Goal: Check status: Check status

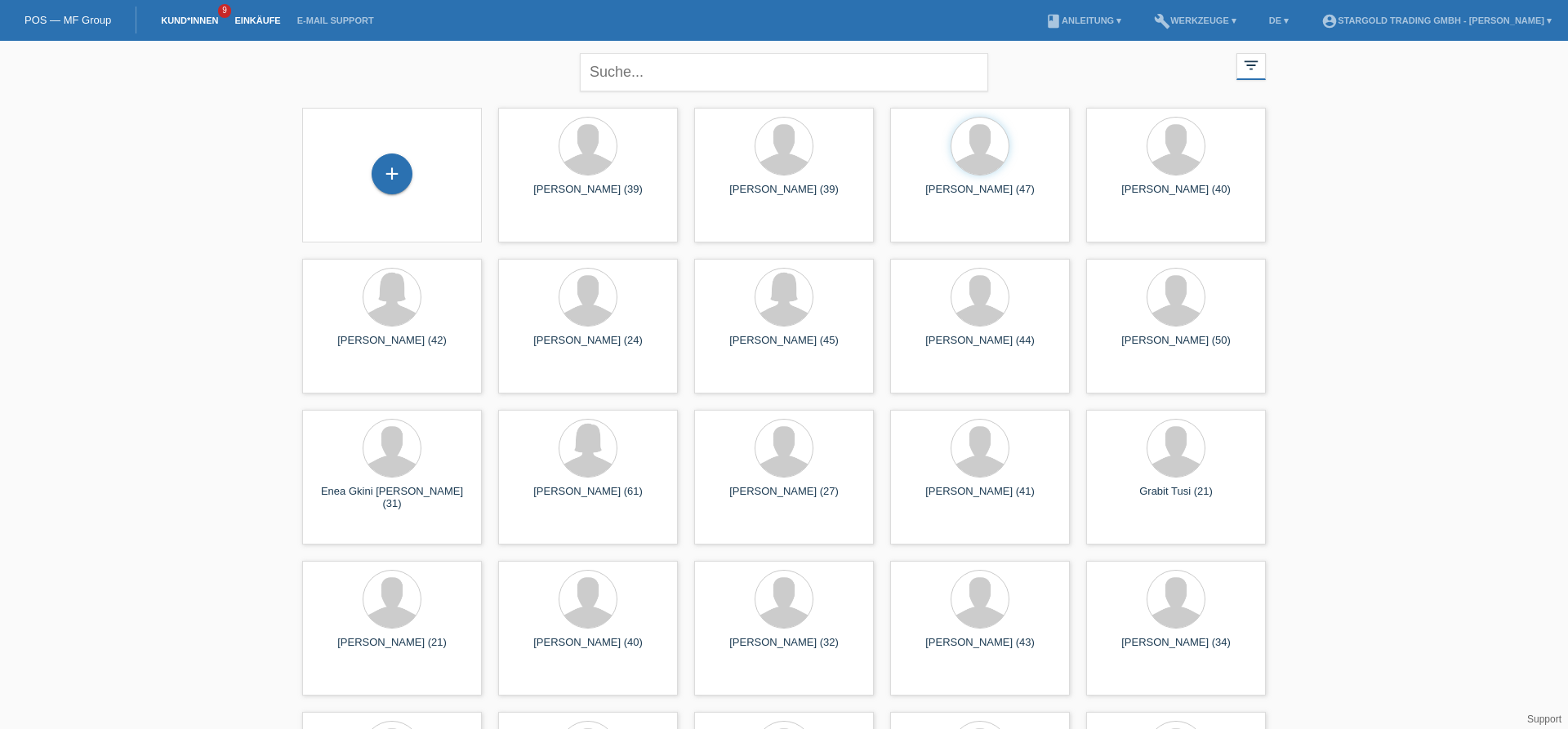
click at [262, 22] on link "Einkäufe" at bounding box center [257, 20] width 62 height 9
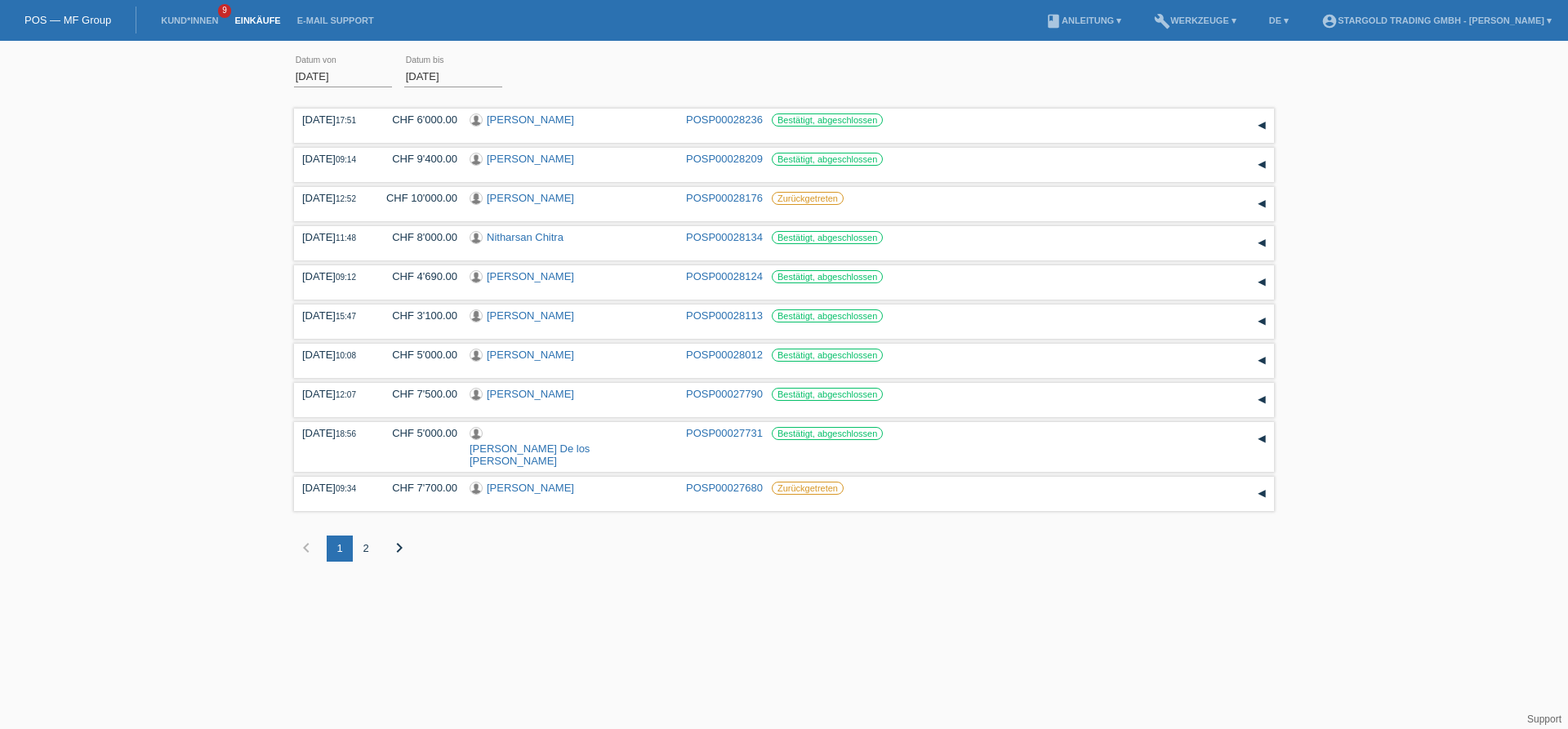
click at [140, 286] on div "01.09.2025 error Datum von 03.10.2025 error Datum bis Übernehmen 17:51 Datum" at bounding box center [784, 317] width 1568 height 537
click at [189, 296] on div "01.09.2025 error Datum von 03.10.2025 error Datum bis Übernehmen 17:51 Datum" at bounding box center [784, 317] width 1568 height 537
click at [1239, 290] on div "30.09.2025 09:12 CHF 4'690.00 Viktor Bisaku POSP00028124 Bestätigt, abgeschloss…" at bounding box center [784, 283] width 964 height 24
click at [1259, 287] on div "▾" at bounding box center [1261, 283] width 24 height 24
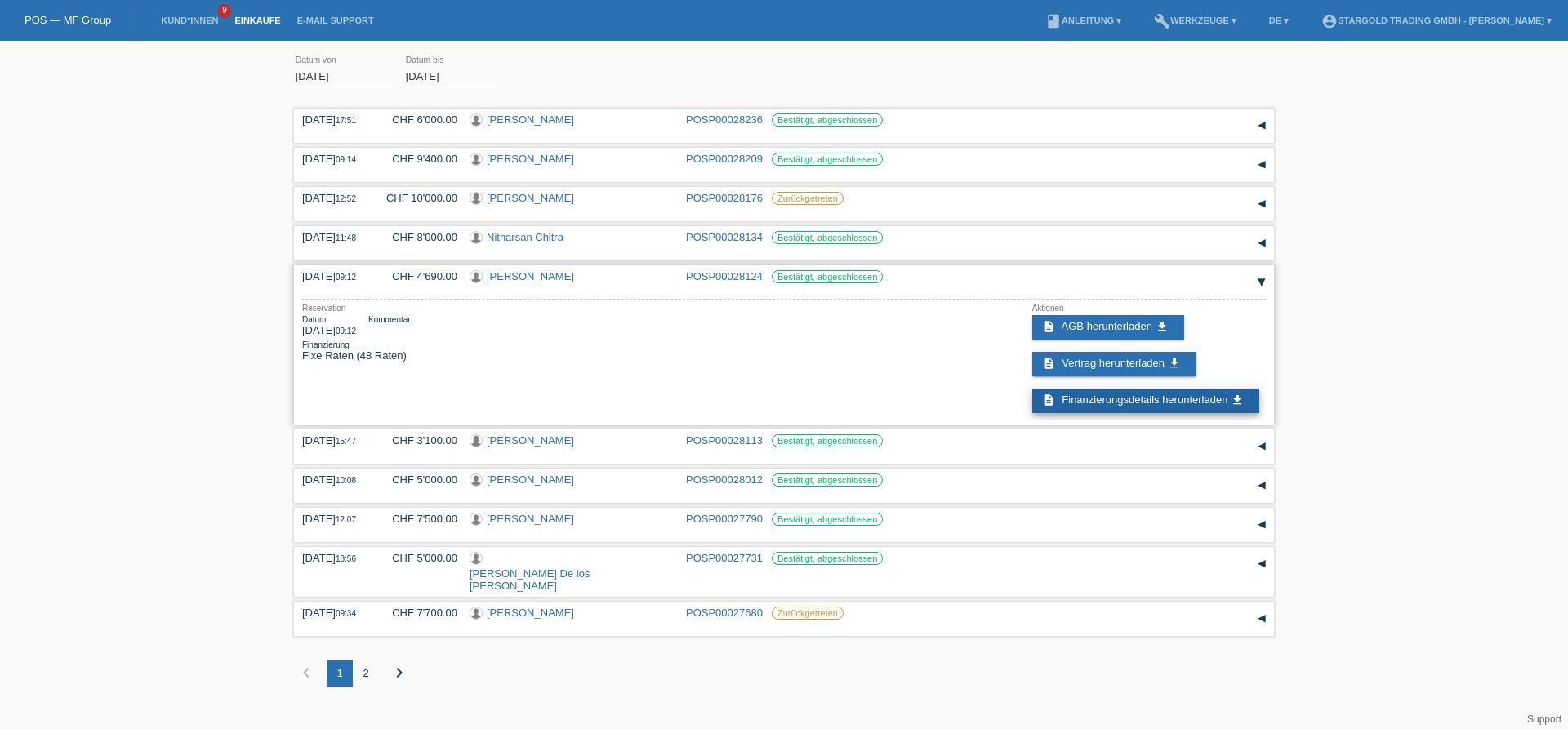
click at [1121, 403] on link "description Finanzierungsdetails herunterladen get_app" at bounding box center [1145, 401] width 227 height 24
click at [1261, 292] on div "▾" at bounding box center [1261, 283] width 24 height 24
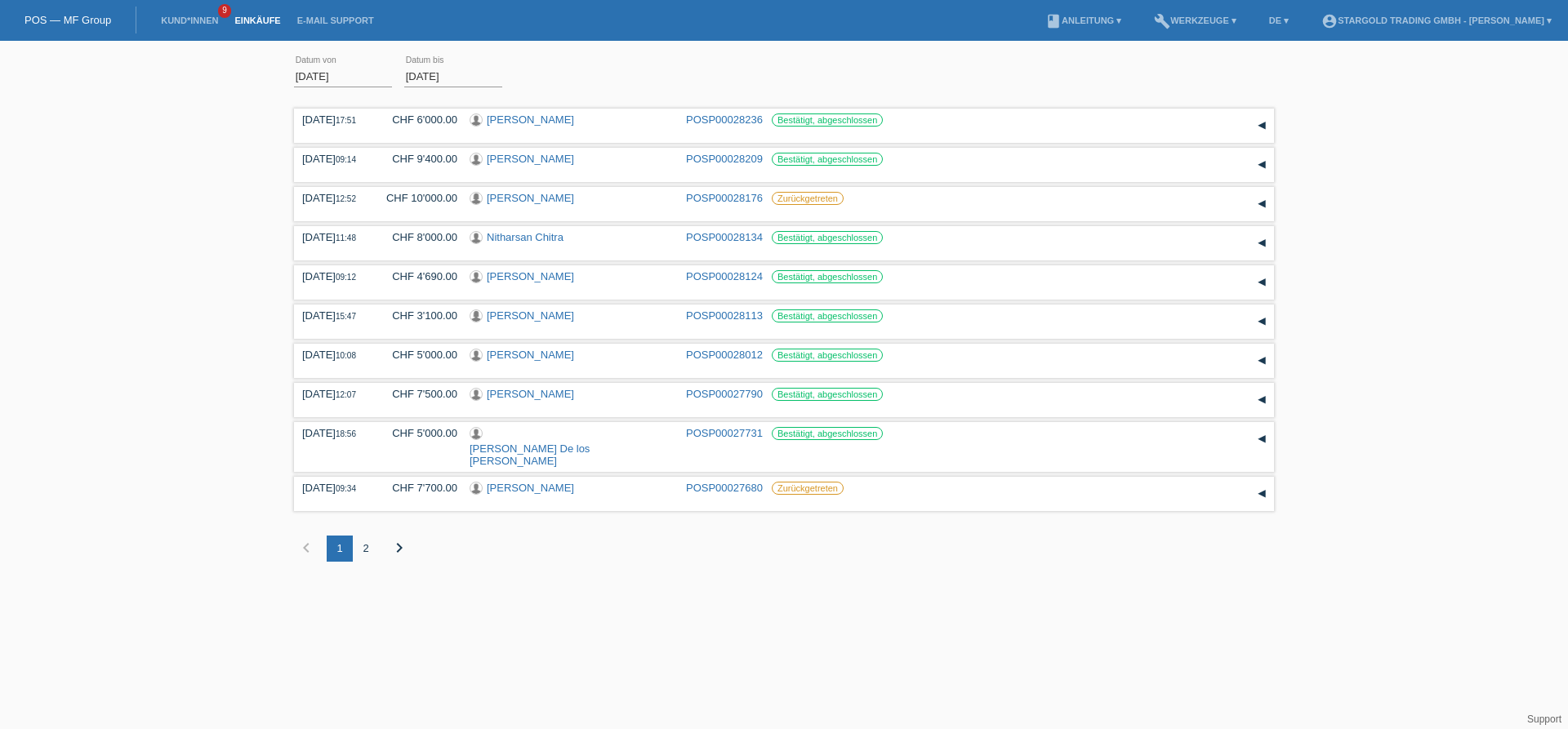
click at [1309, 268] on div "01.09.2025 error Datum von 03.10.2025 error Datum bis Übernehmen 17:51 Datum" at bounding box center [784, 317] width 1568 height 537
click at [248, 25] on link "Einkäufe" at bounding box center [257, 20] width 62 height 9
click at [328, 75] on input "01.09.2025" at bounding box center [343, 77] width 98 height 21
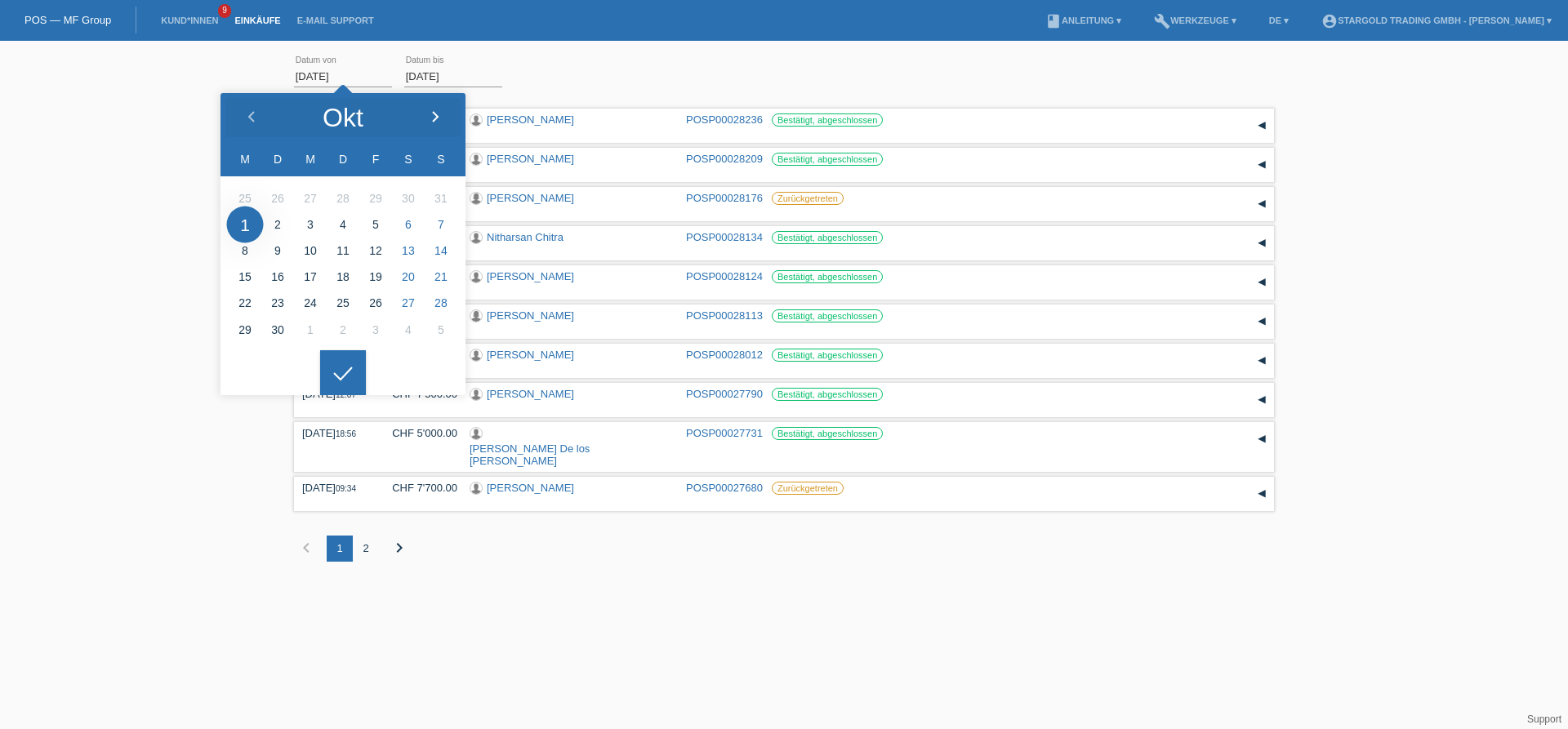
click at [439, 114] on icon at bounding box center [434, 117] width 13 height 13
type input "01.10.2025"
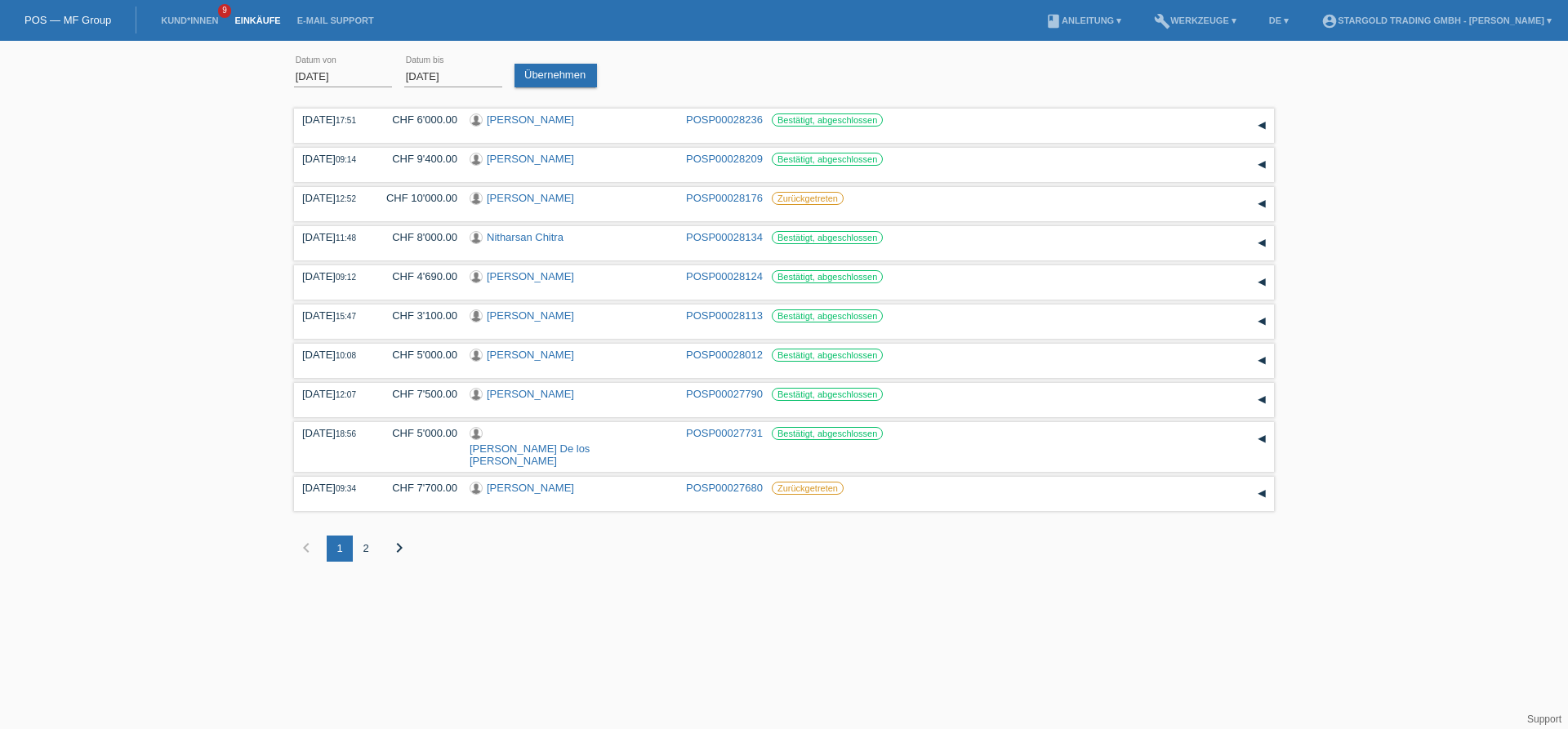
click at [341, 368] on icon at bounding box center [343, 360] width 26 height 15
click at [544, 82] on link "Übernehmen" at bounding box center [556, 75] width 83 height 23
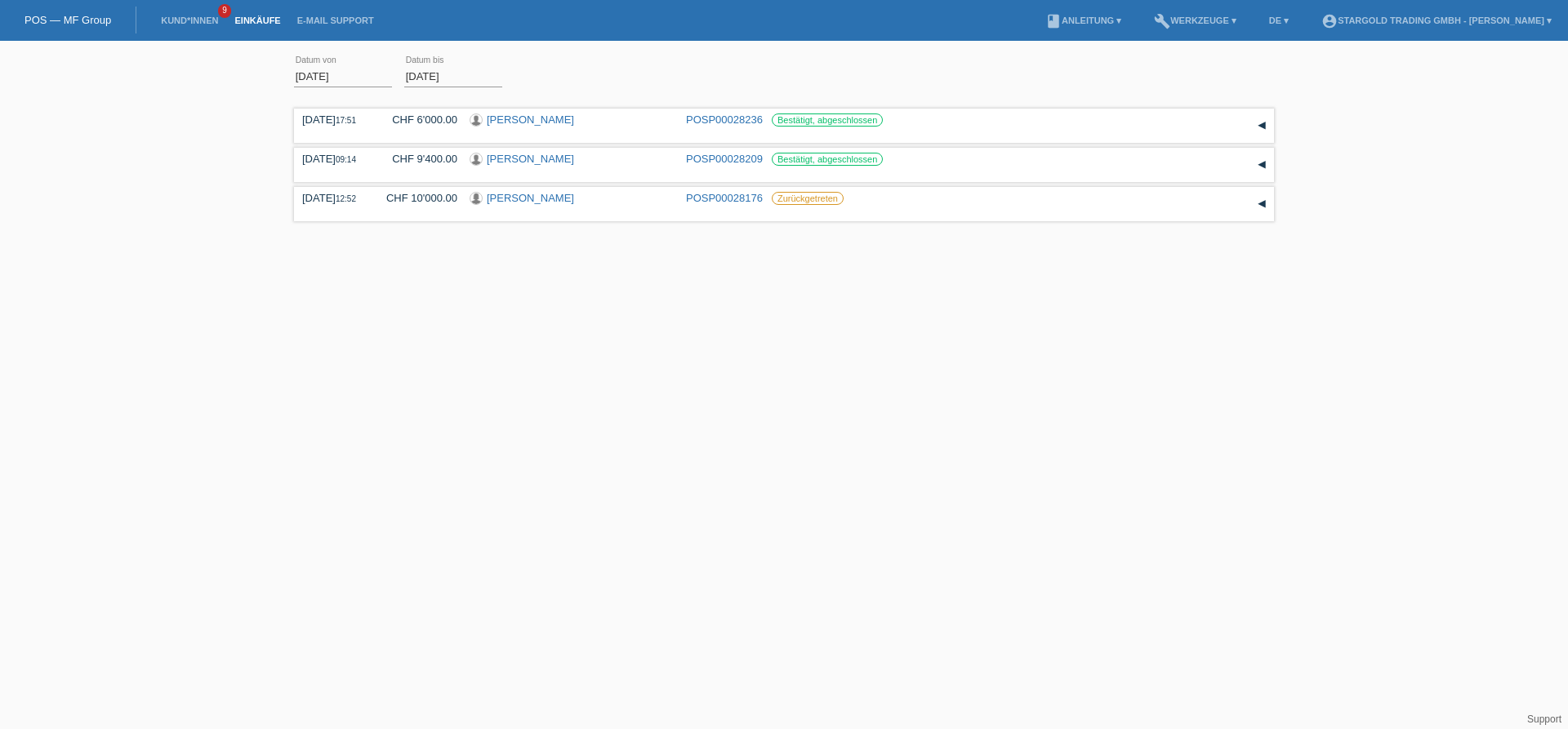
click at [207, 194] on div "01.10.2025 error Datum von 03.10.2025 error Datum bis Übernehmen 17:51 Datum" at bounding box center [784, 159] width 1568 height 219
click at [202, 194] on div "01.10.2025 error Datum von 03.10.2025 error Datum bis Übernehmen 17:51 Datum" at bounding box center [784, 159] width 1568 height 219
click at [226, 232] on div "01.10.2025 error Datum von 03.10.2025 error Datum bis Übernehmen 17:51 Datum" at bounding box center [784, 159] width 1568 height 219
click at [238, 177] on div "01.10.2025 error Datum von 03.10.2025 error Datum bis Übernehmen 17:51 Datum" at bounding box center [784, 159] width 1568 height 219
click at [216, 187] on div "01.10.2025 error Datum von 03.10.2025 error Datum bis Übernehmen 17:51 Datum" at bounding box center [784, 159] width 1568 height 219
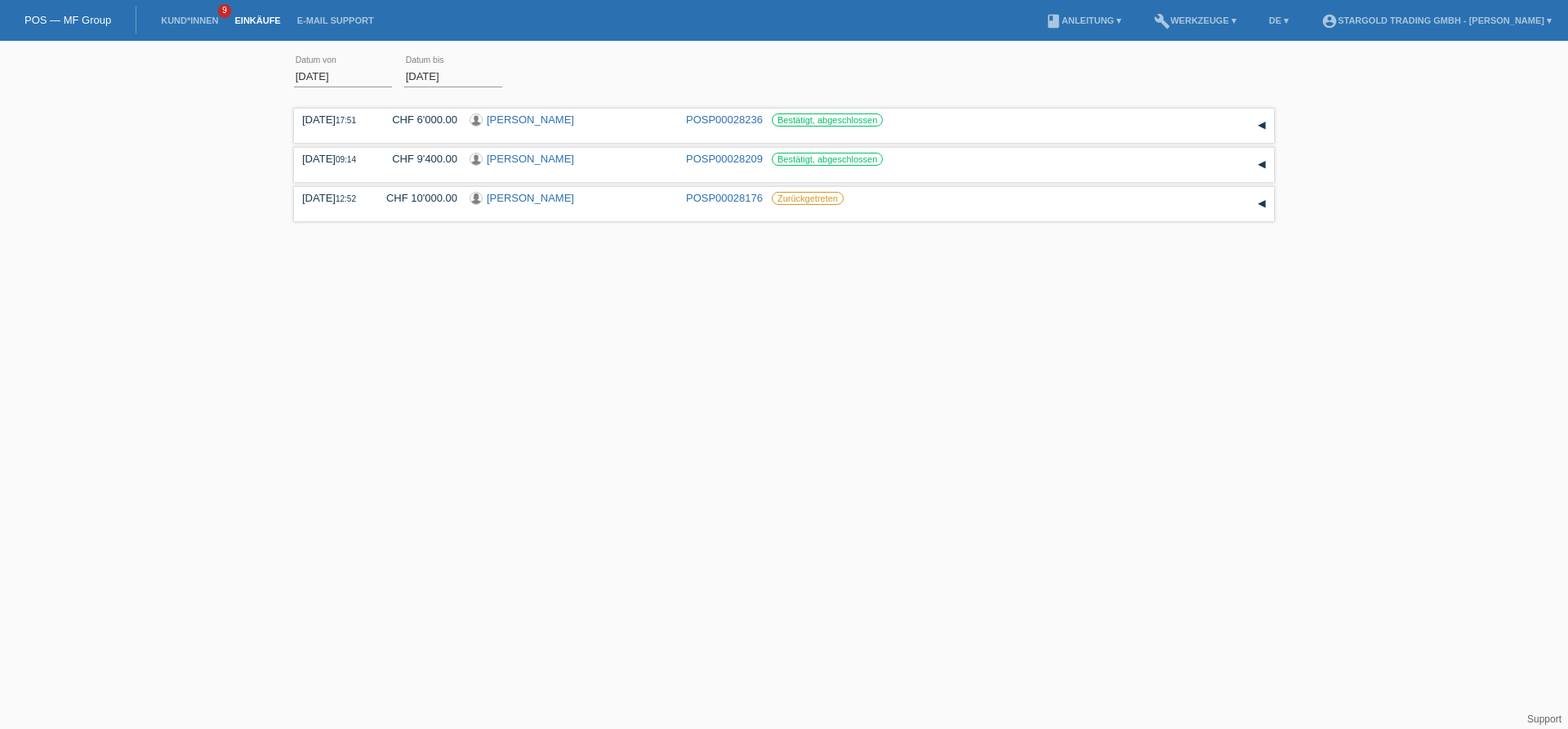
click at [680, 268] on html "POS — MF Group Kund*innen 9 Einkäufe E-Mail Support menu account_circle" at bounding box center [784, 134] width 1568 height 268
